Goal: Information Seeking & Learning: Check status

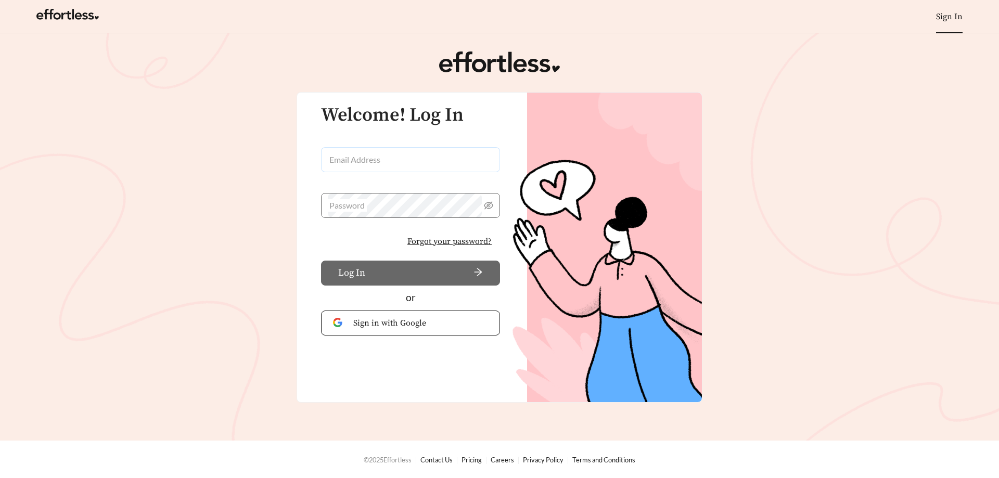
type input "**********"
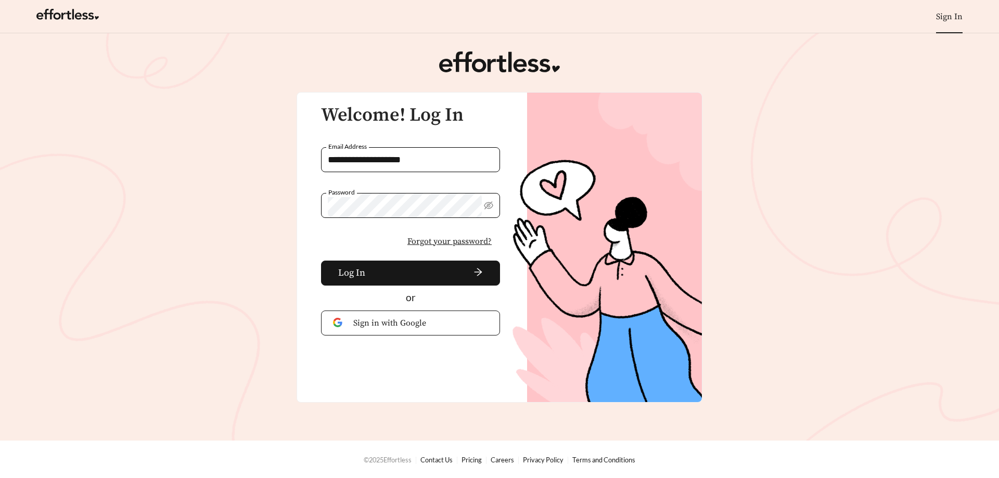
click at [337, 238] on div "Password" at bounding box center [410, 216] width 179 height 46
click at [378, 277] on span "arrow-right" at bounding box center [426, 273] width 113 height 11
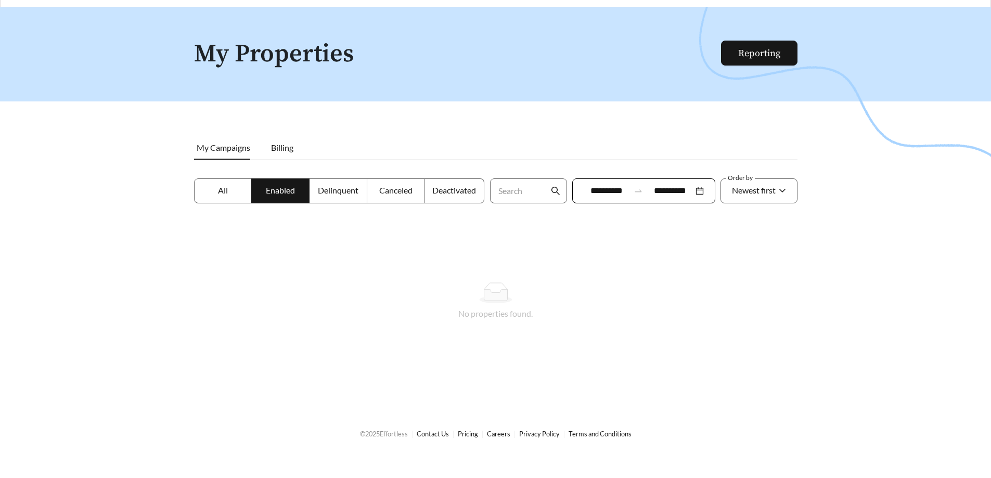
scroll to position [33, 0]
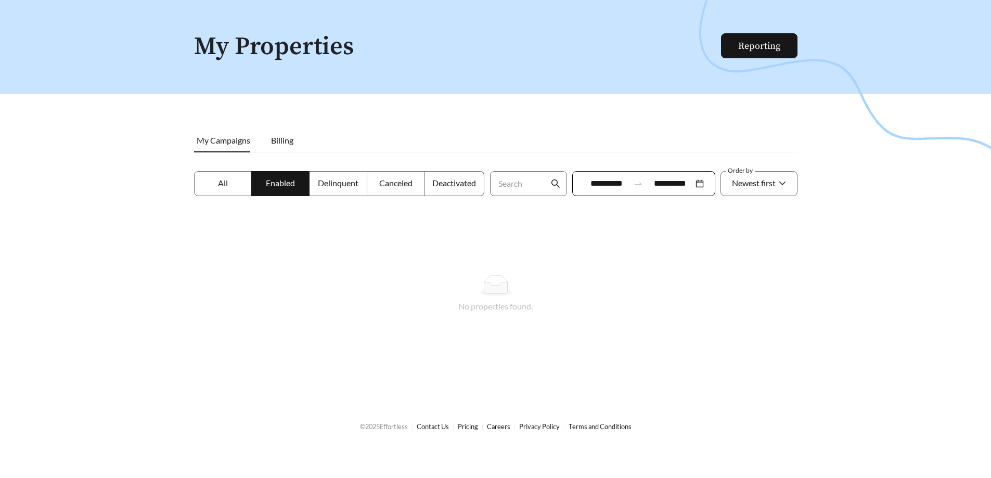
click at [332, 182] on span "Delinquent" at bounding box center [338, 183] width 41 height 10
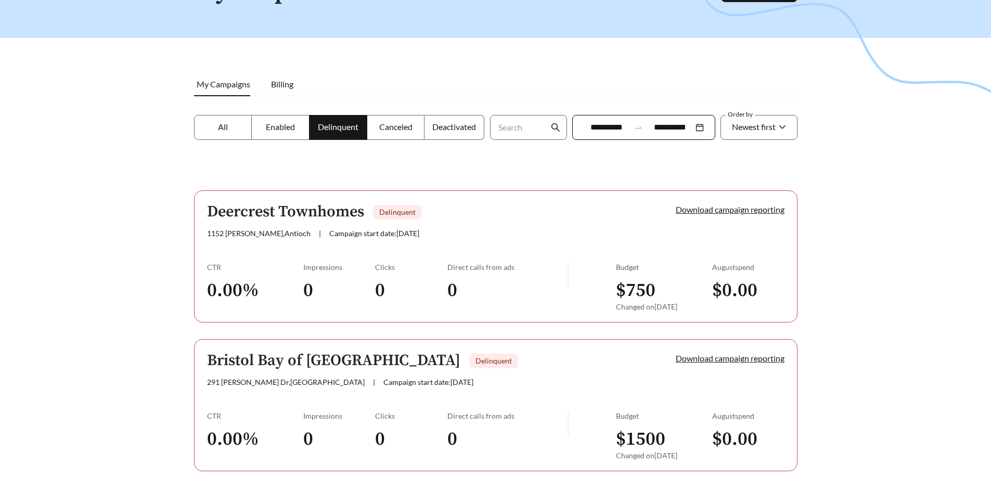
scroll to position [122, 0]
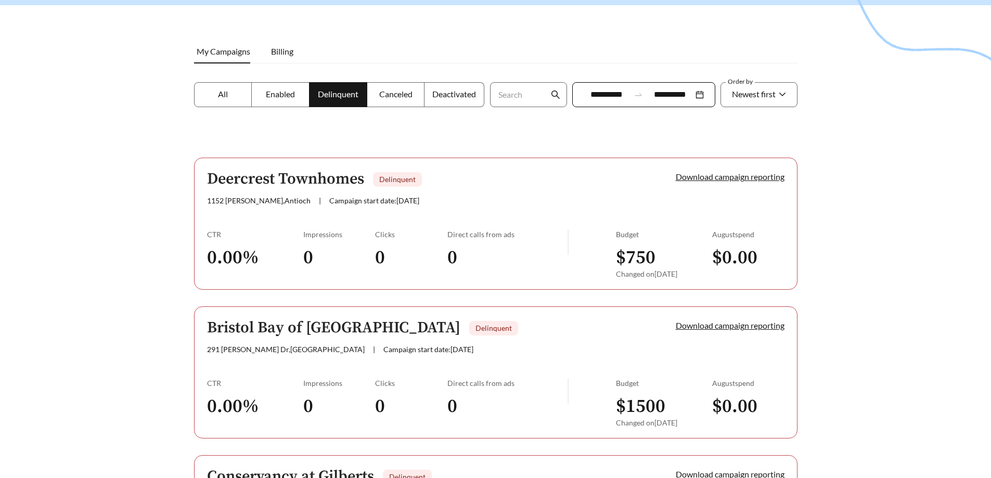
click at [252, 182] on h5 "Deercrest Townhomes" at bounding box center [285, 179] width 157 height 17
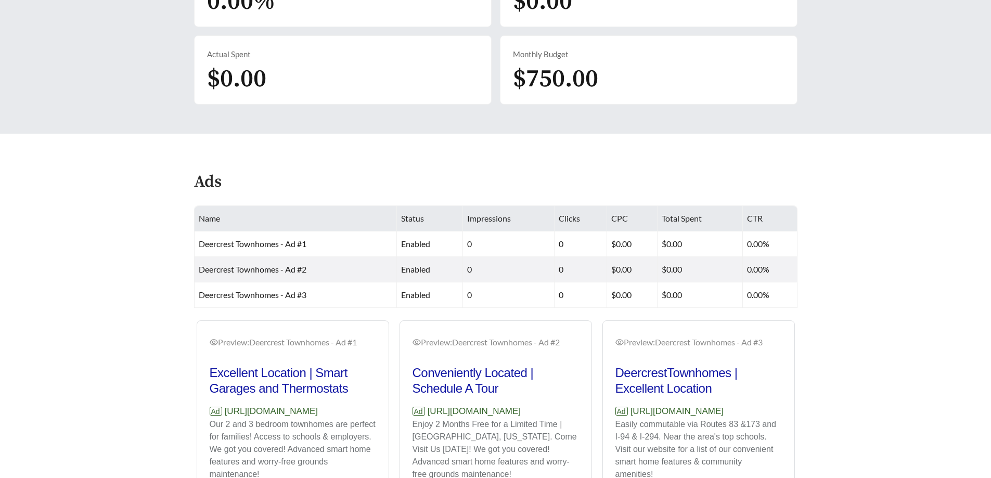
scroll to position [416, 0]
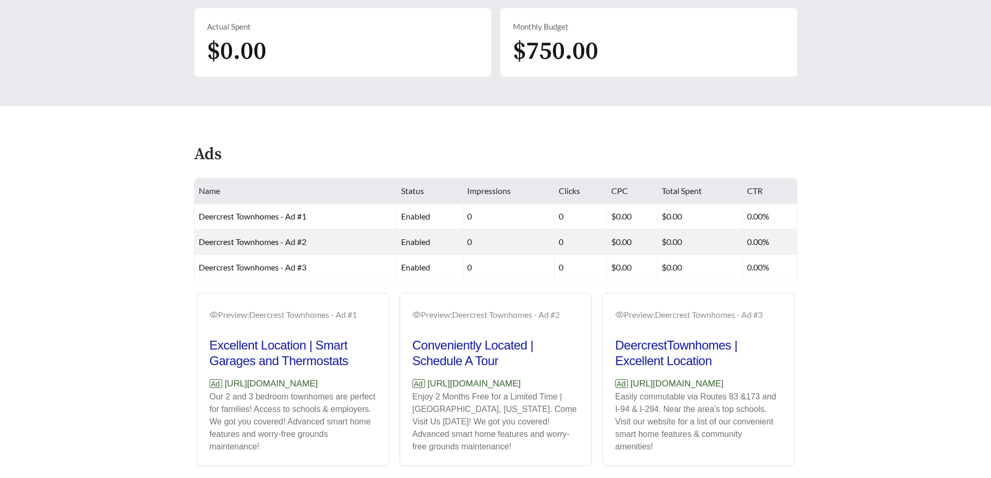
drag, startPoint x: 226, startPoint y: 385, endPoint x: 373, endPoint y: 385, distance: 146.8
click at [373, 385] on p "Ad [URL][DOMAIN_NAME]" at bounding box center [293, 384] width 167 height 14
copy p "[URL][DOMAIN_NAME]"
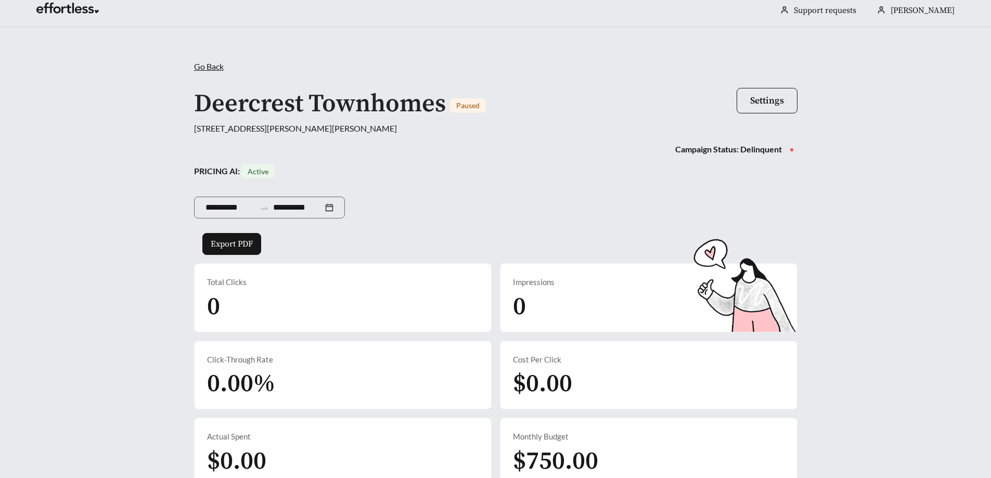
scroll to position [0, 0]
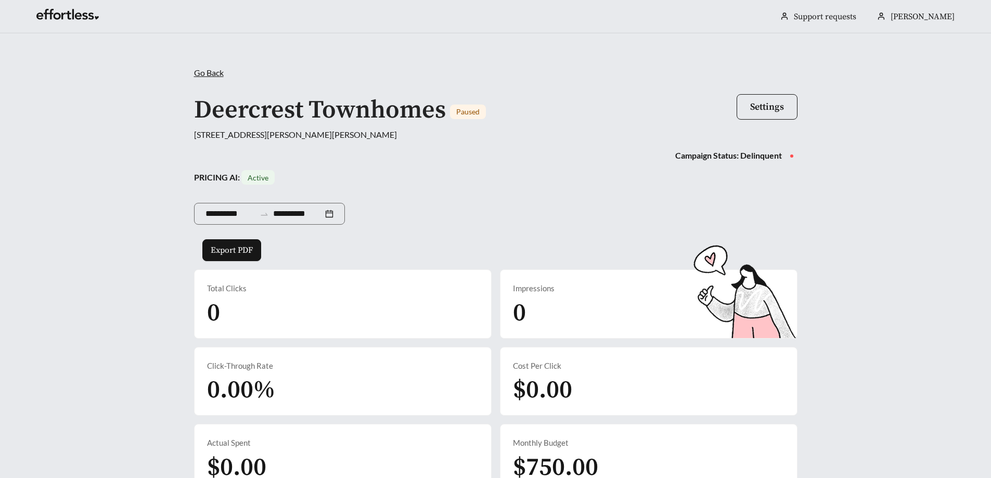
click at [206, 74] on span "Go Back" at bounding box center [209, 73] width 30 height 10
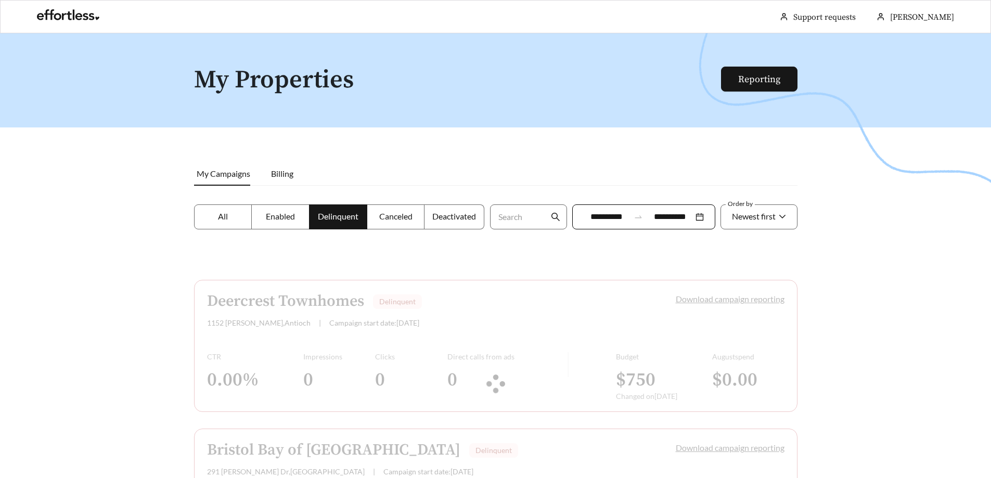
scroll to position [122, 0]
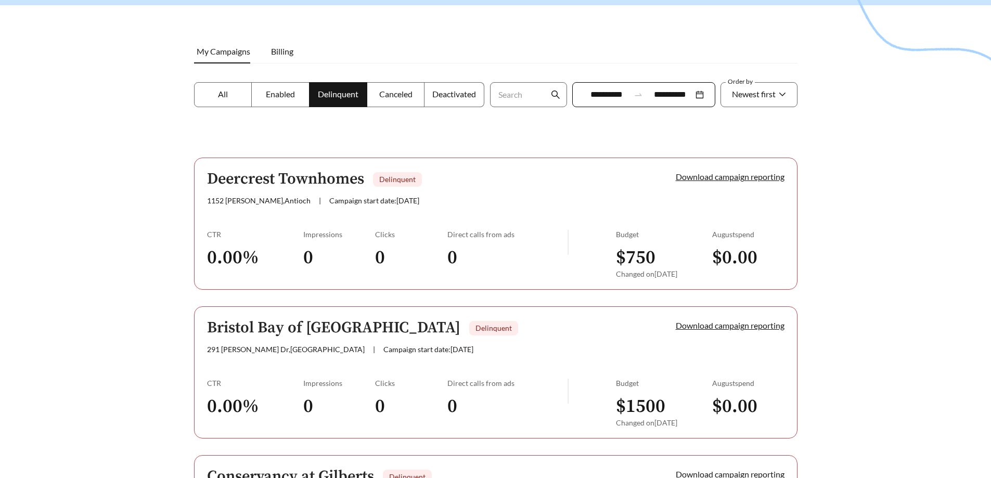
click at [298, 328] on h5 "Bristol Bay of [GEOGRAPHIC_DATA]" at bounding box center [333, 328] width 253 height 17
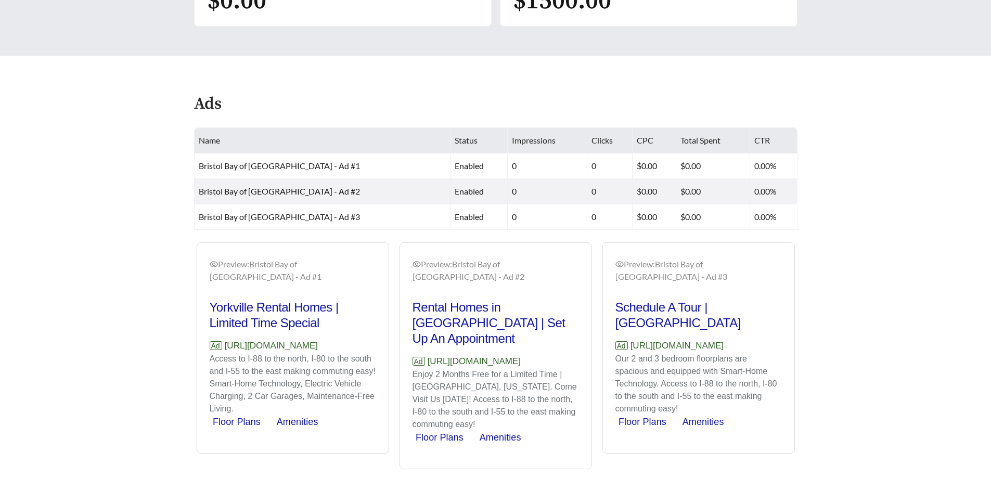
scroll to position [467, 0]
drag, startPoint x: 225, startPoint y: 334, endPoint x: 361, endPoint y: 334, distance: 135.8
click at [361, 339] on p "Ad [URL][DOMAIN_NAME]" at bounding box center [293, 346] width 167 height 14
copy p "[URL][DOMAIN_NAME]"
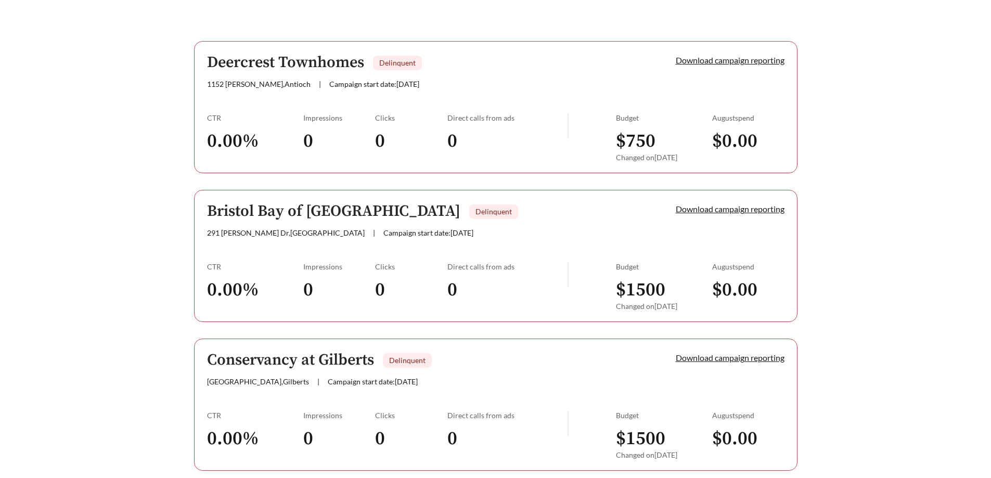
scroll to position [278, 0]
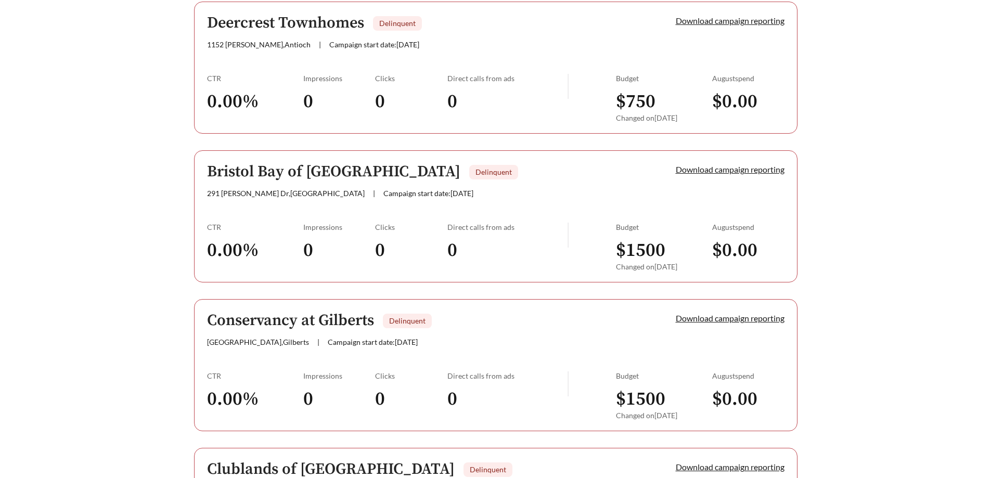
click at [339, 316] on h5 "Conservancy at Gilberts" at bounding box center [290, 320] width 167 height 17
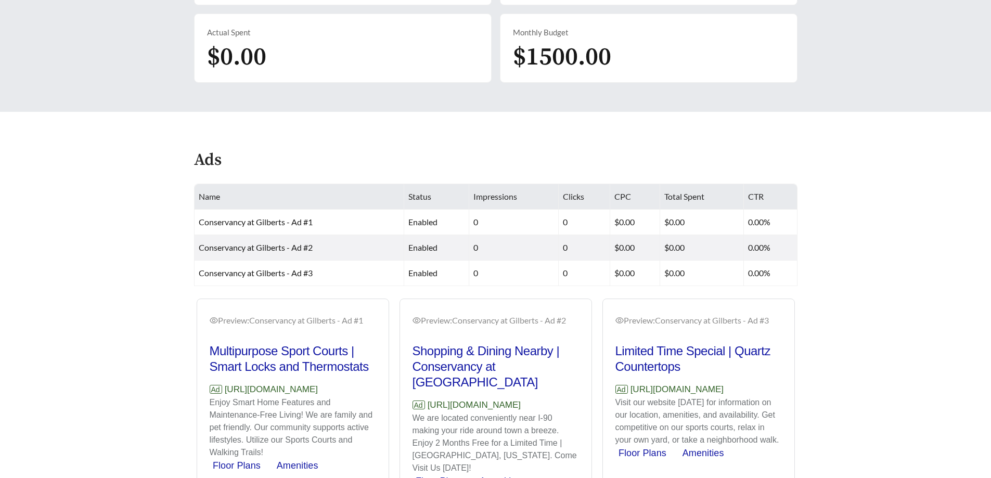
scroll to position [416, 0]
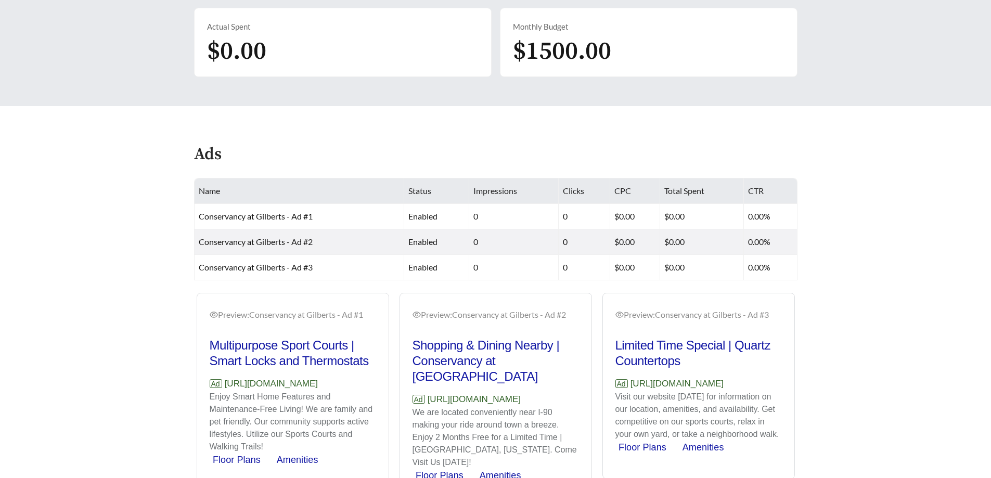
drag, startPoint x: 210, startPoint y: 396, endPoint x: 368, endPoint y: 394, distance: 158.7
click at [368, 391] on p "Ad [URL][DOMAIN_NAME]" at bounding box center [293, 384] width 167 height 14
copy p "[URL][DOMAIN_NAME]"
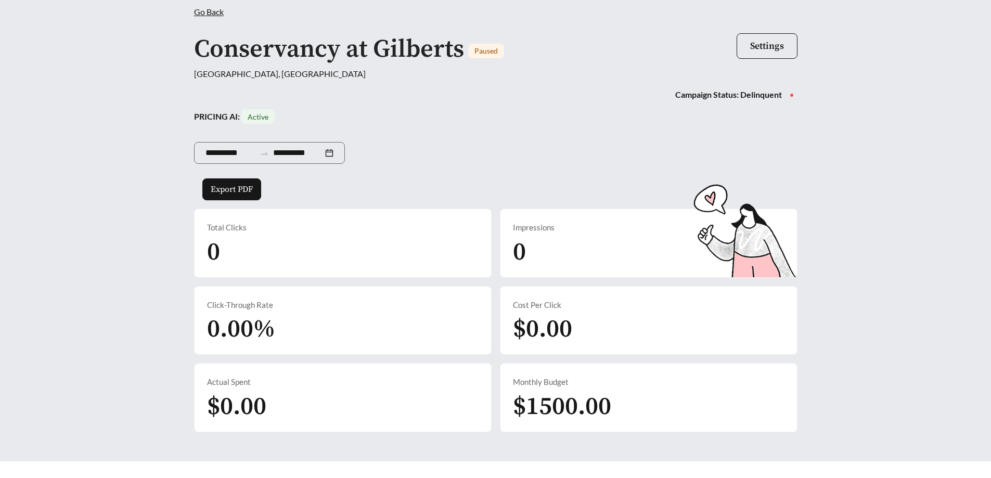
scroll to position [0, 0]
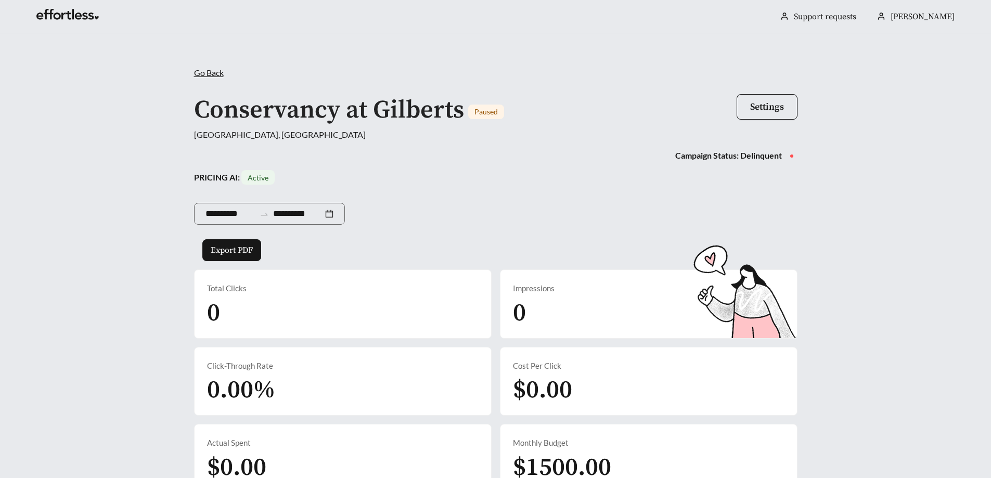
click at [209, 75] on span "Go Back" at bounding box center [209, 73] width 30 height 10
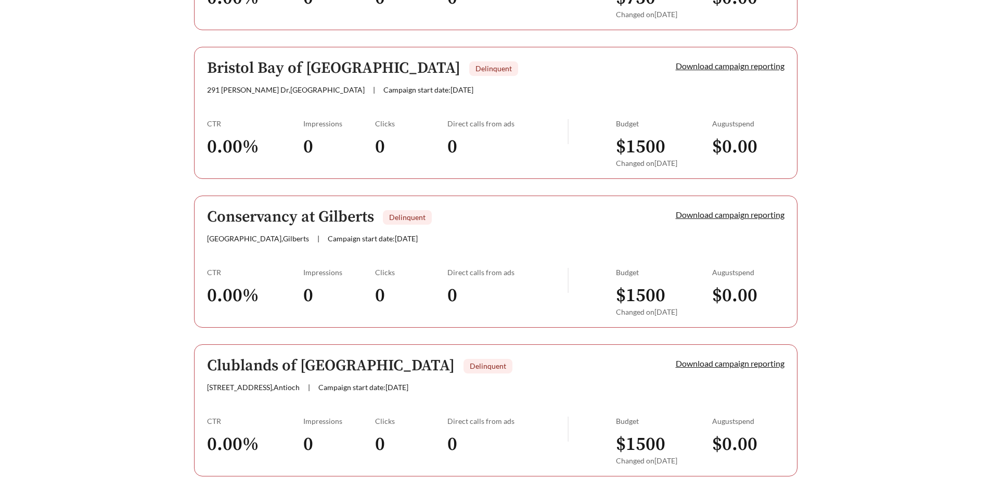
scroll to position [383, 0]
click at [291, 364] on h5 "Clublands of [GEOGRAPHIC_DATA]" at bounding box center [331, 365] width 248 height 17
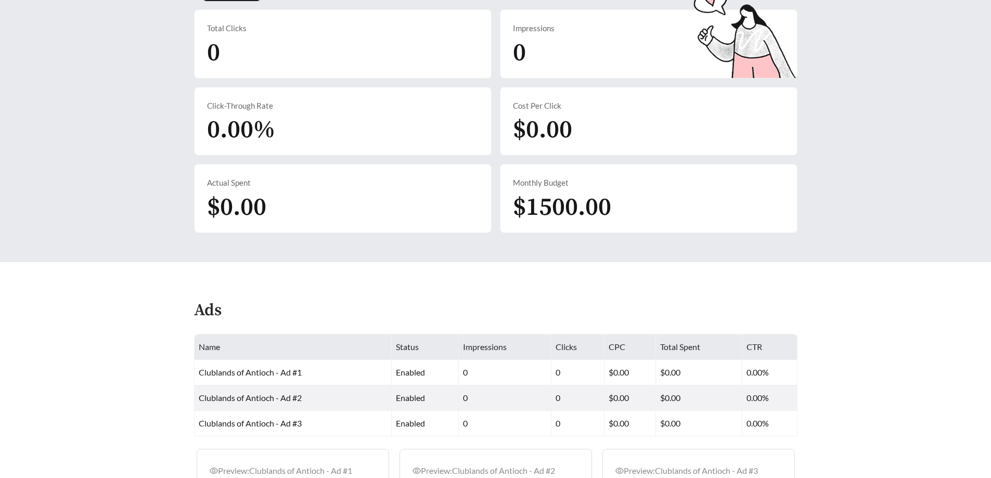
scroll to position [364, 0]
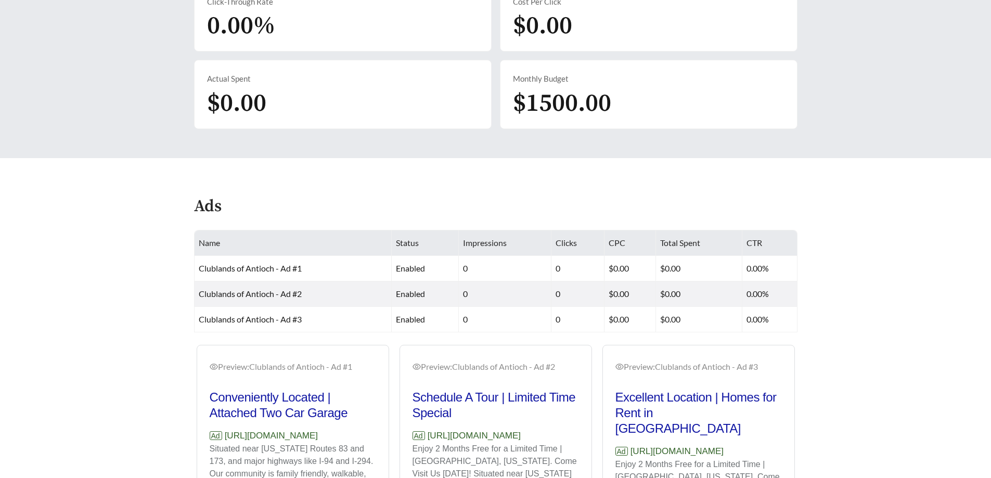
drag, startPoint x: 224, startPoint y: 436, endPoint x: 372, endPoint y: 436, distance: 147.8
click at [372, 436] on p "Ad [URL][DOMAIN_NAME]" at bounding box center [293, 436] width 167 height 14
copy p "[URL][DOMAIN_NAME]"
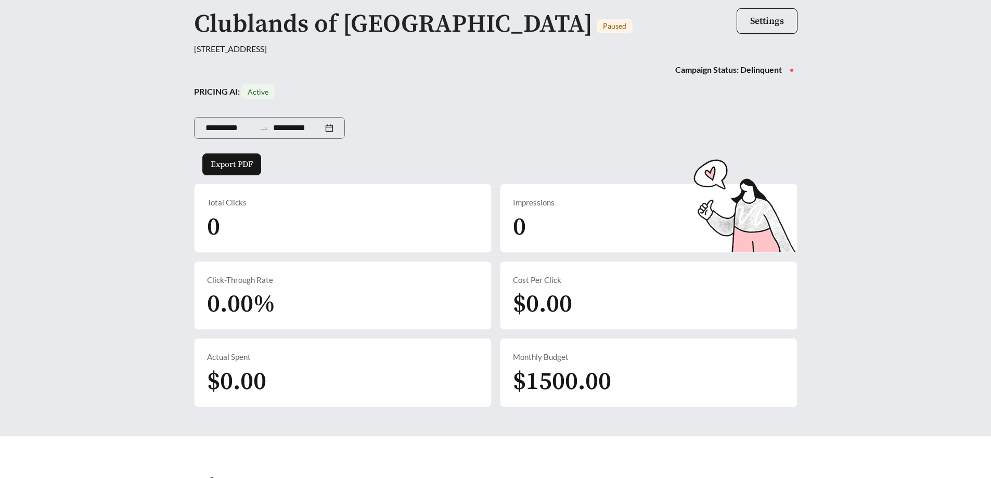
scroll to position [0, 0]
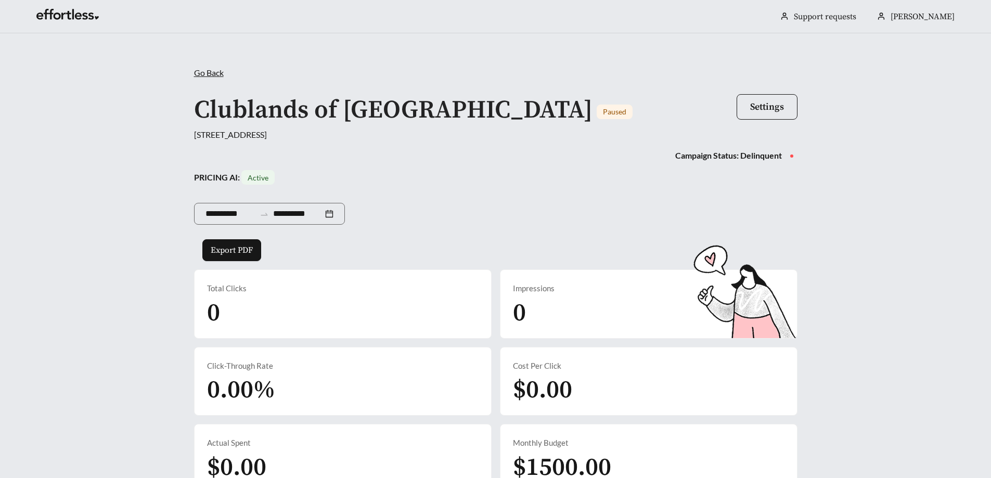
click at [197, 72] on span "Go Back" at bounding box center [209, 73] width 30 height 10
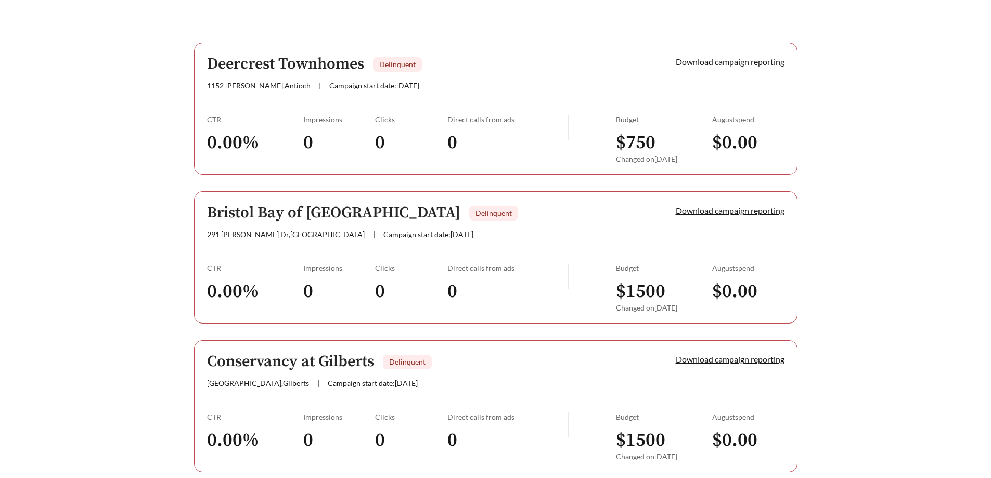
scroll to position [174, 0]
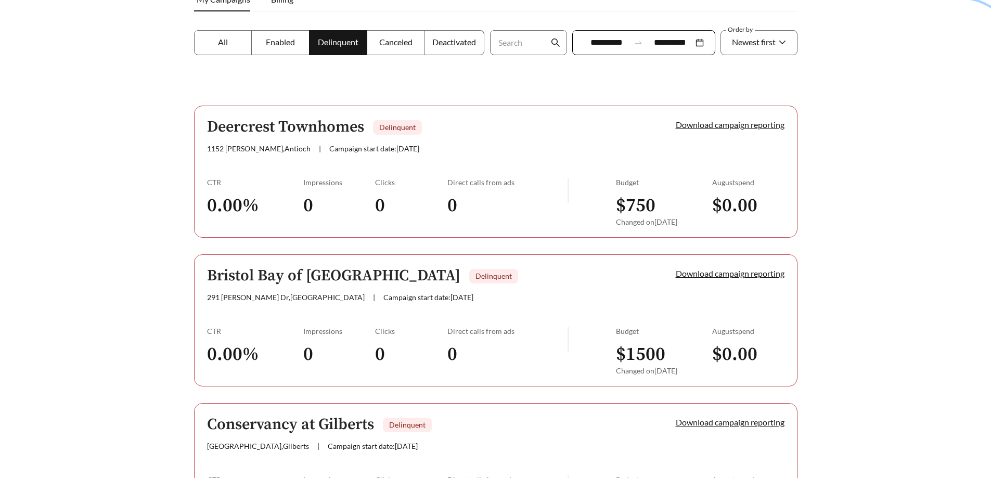
click at [261, 128] on h5 "Deercrest Townhomes" at bounding box center [285, 127] width 157 height 17
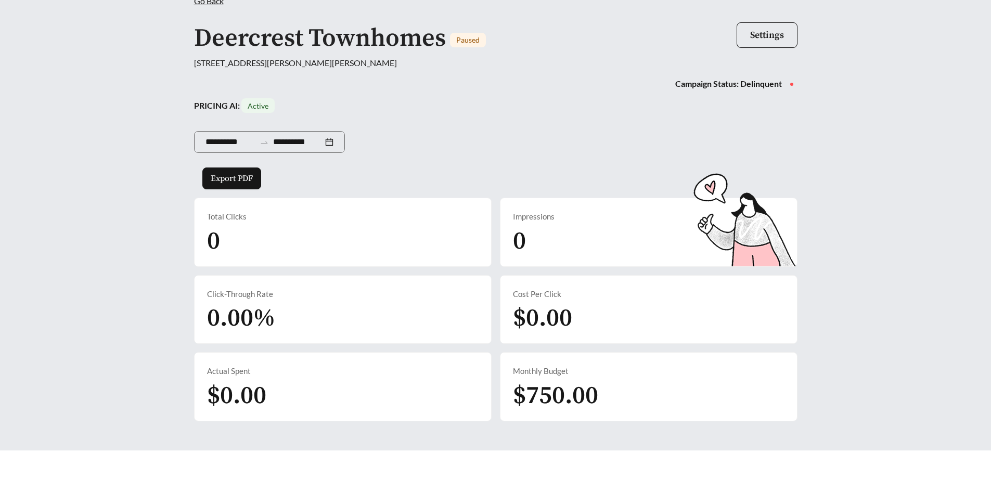
scroll to position [104, 0]
